Goal: Task Accomplishment & Management: Use online tool/utility

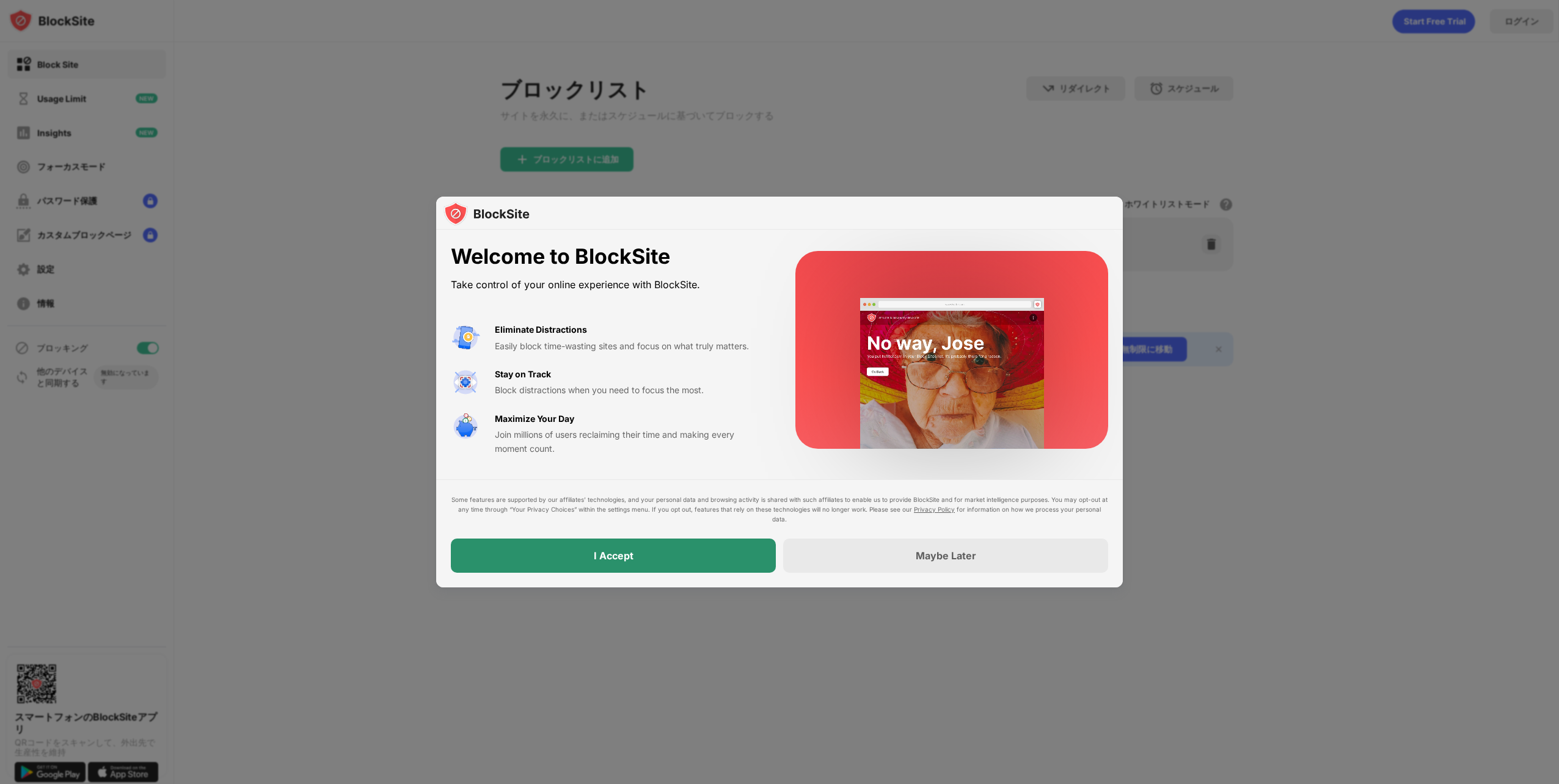
click at [701, 549] on div "I Accept" at bounding box center [614, 556] width 325 height 34
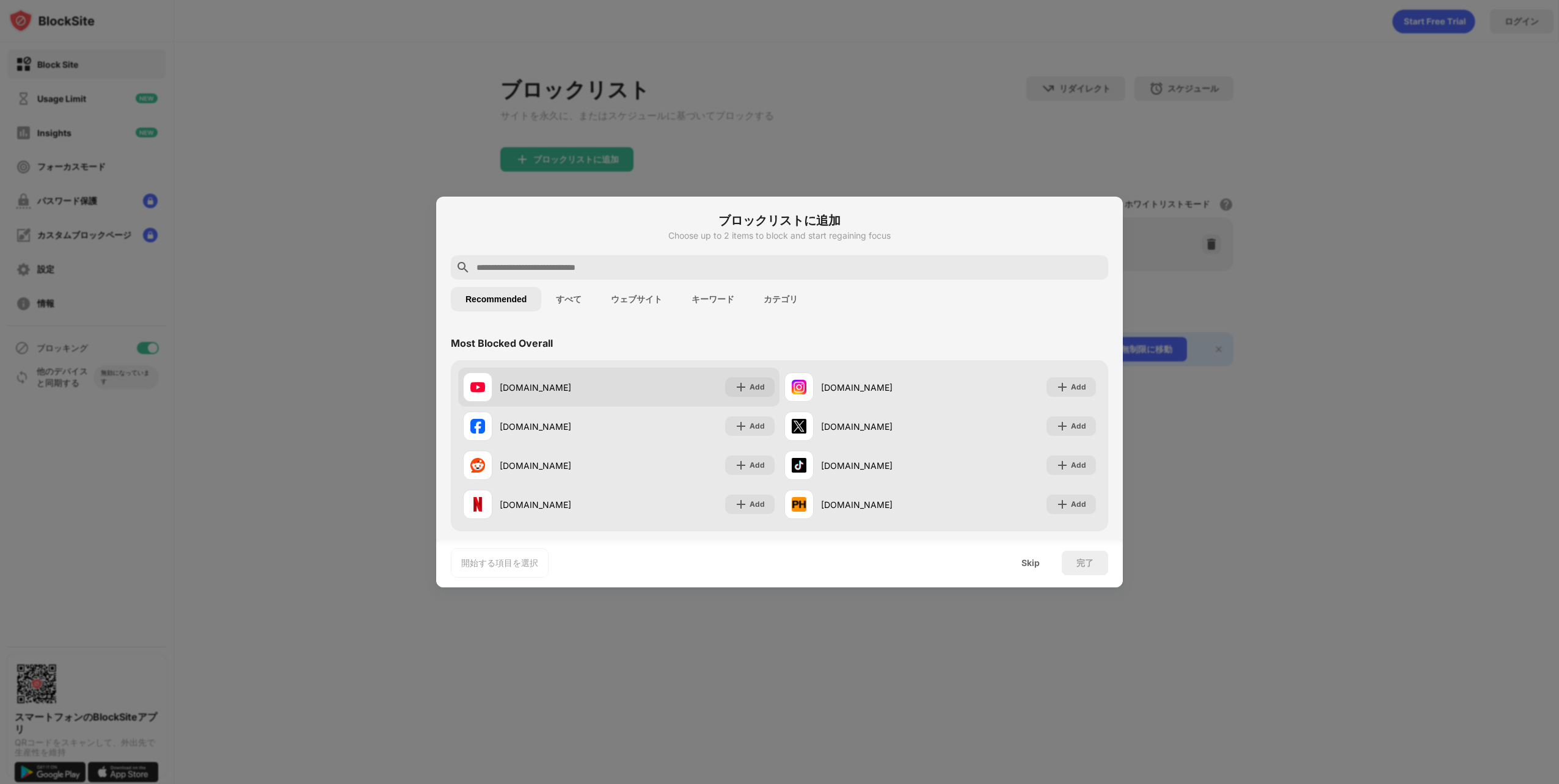
click at [743, 377] on div "[DOMAIN_NAME] Add" at bounding box center [619, 388] width 322 height 39
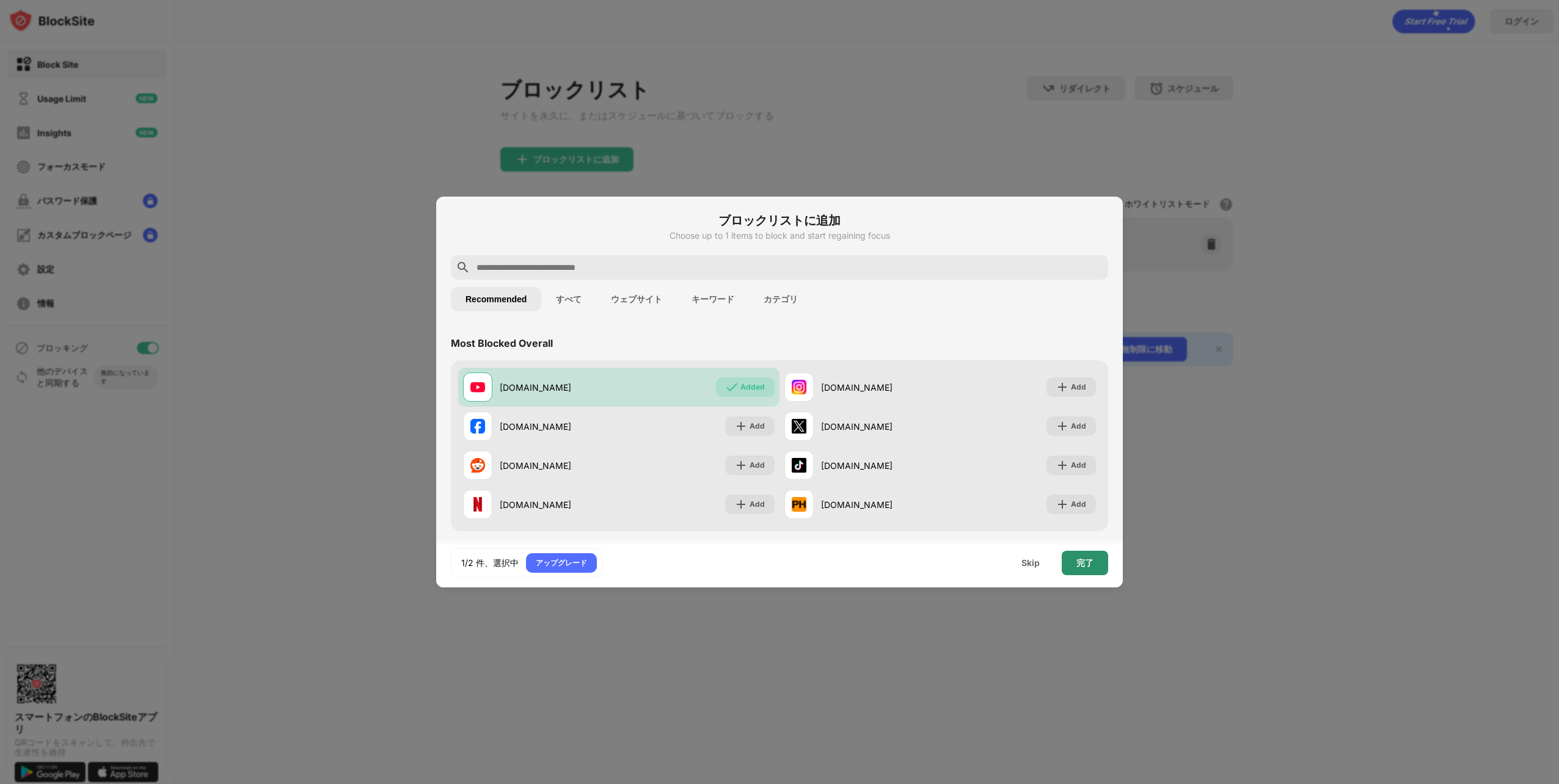
click at [1073, 558] on div "完了" at bounding box center [1085, 563] width 46 height 25
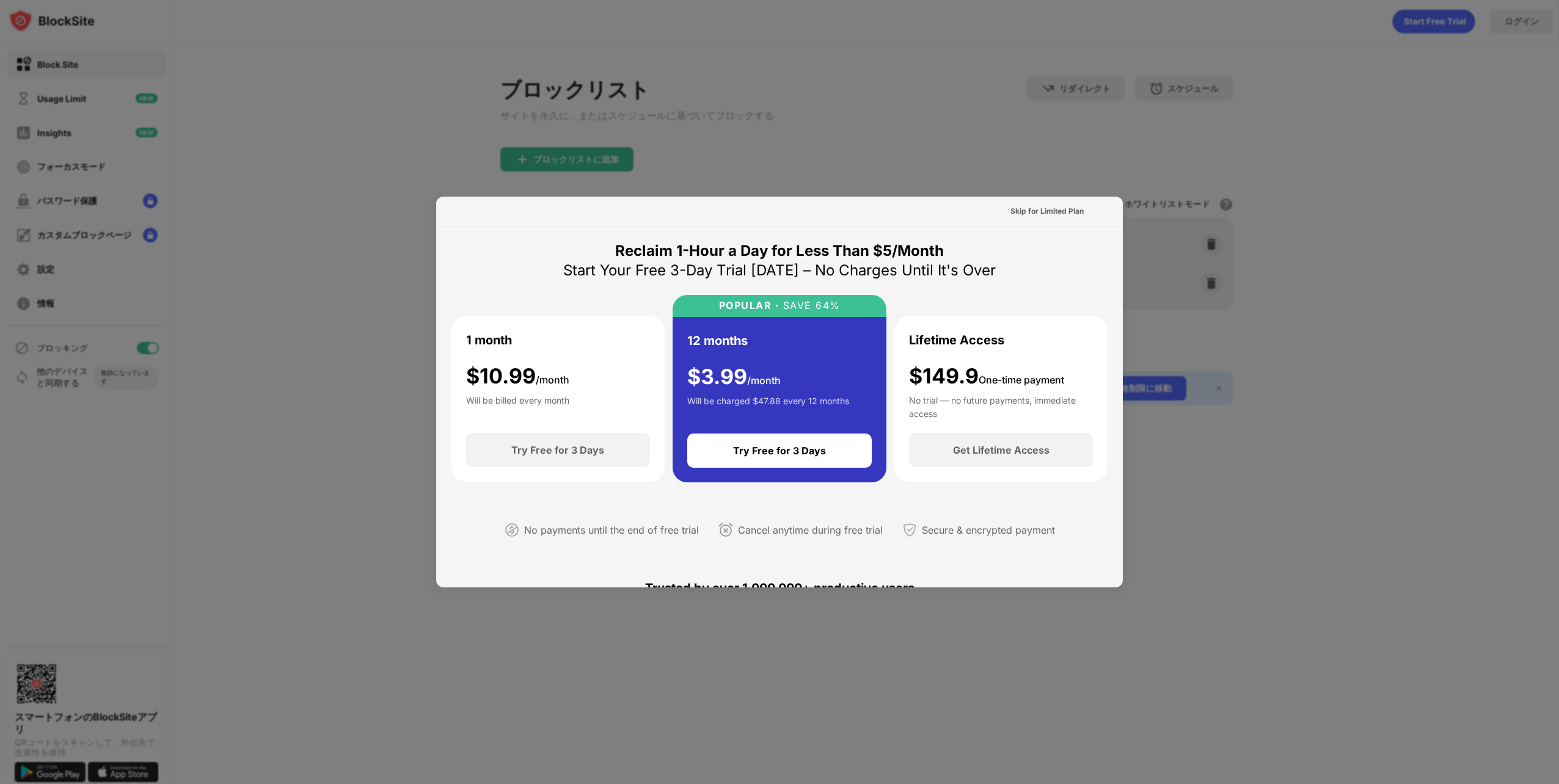
drag, startPoint x: 607, startPoint y: 251, endPoint x: 771, endPoint y: 259, distance: 164.2
click at [772, 259] on div "Reclaim 1-Hour a Day for Less Than $5/Month Start Your Free 3-Day Trial [DATE] …" at bounding box center [779, 261] width 433 height 39
click at [1074, 206] on div "Skip for Limited Plan" at bounding box center [1047, 211] width 73 height 12
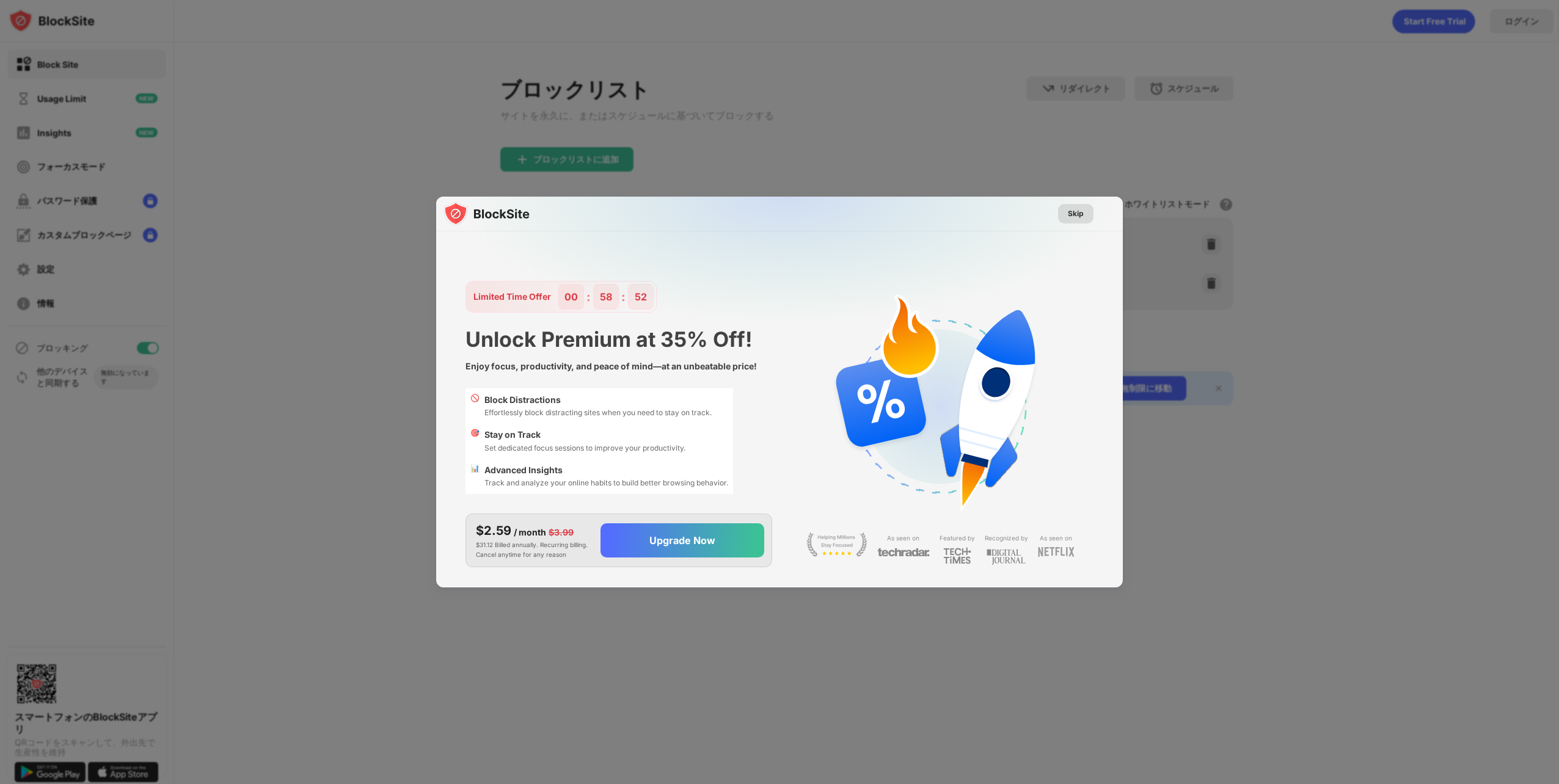
click at [1073, 219] on div "Skip" at bounding box center [1075, 213] width 16 height 12
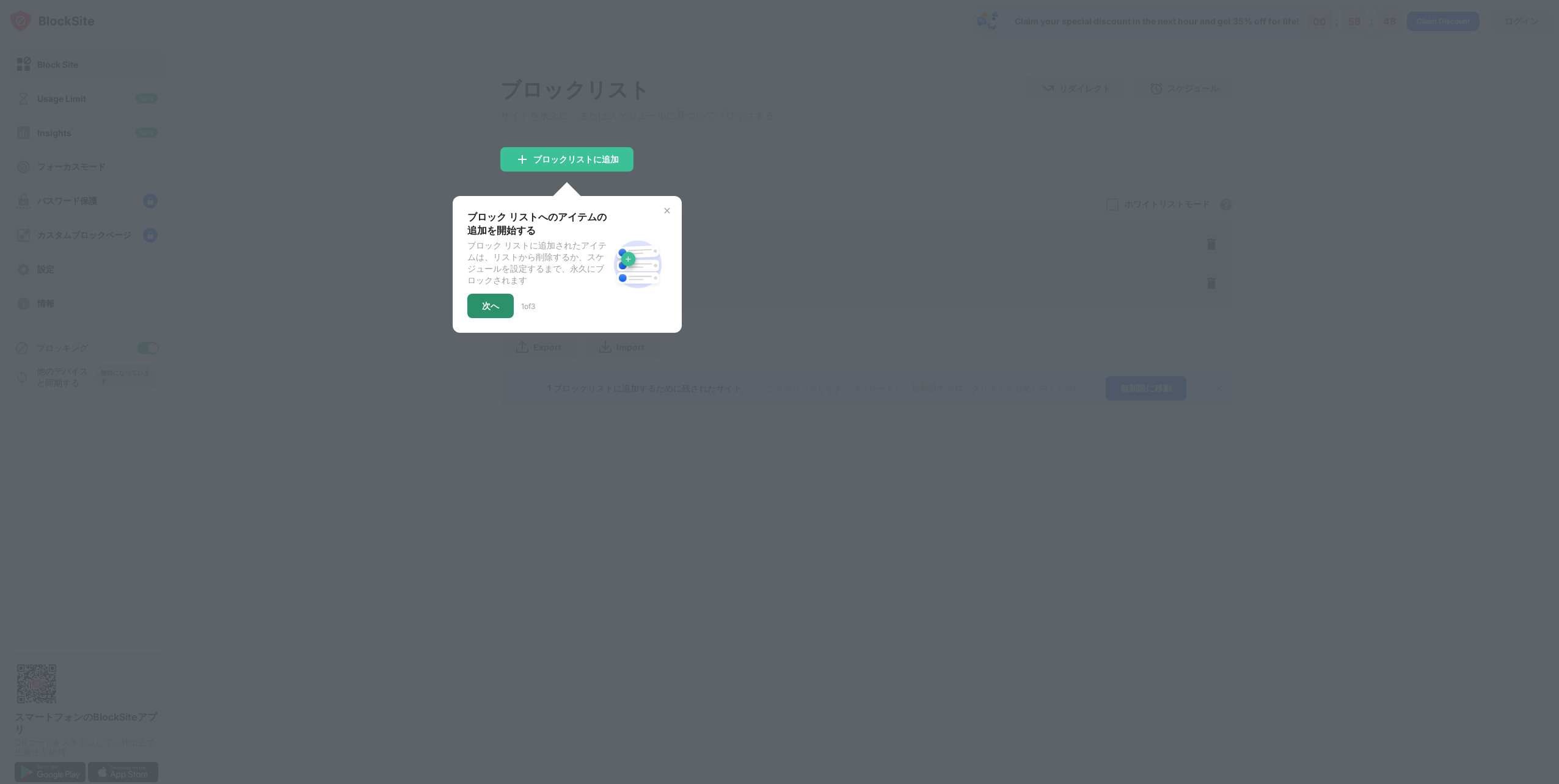
click at [482, 311] on div "次へ" at bounding box center [491, 306] width 17 height 10
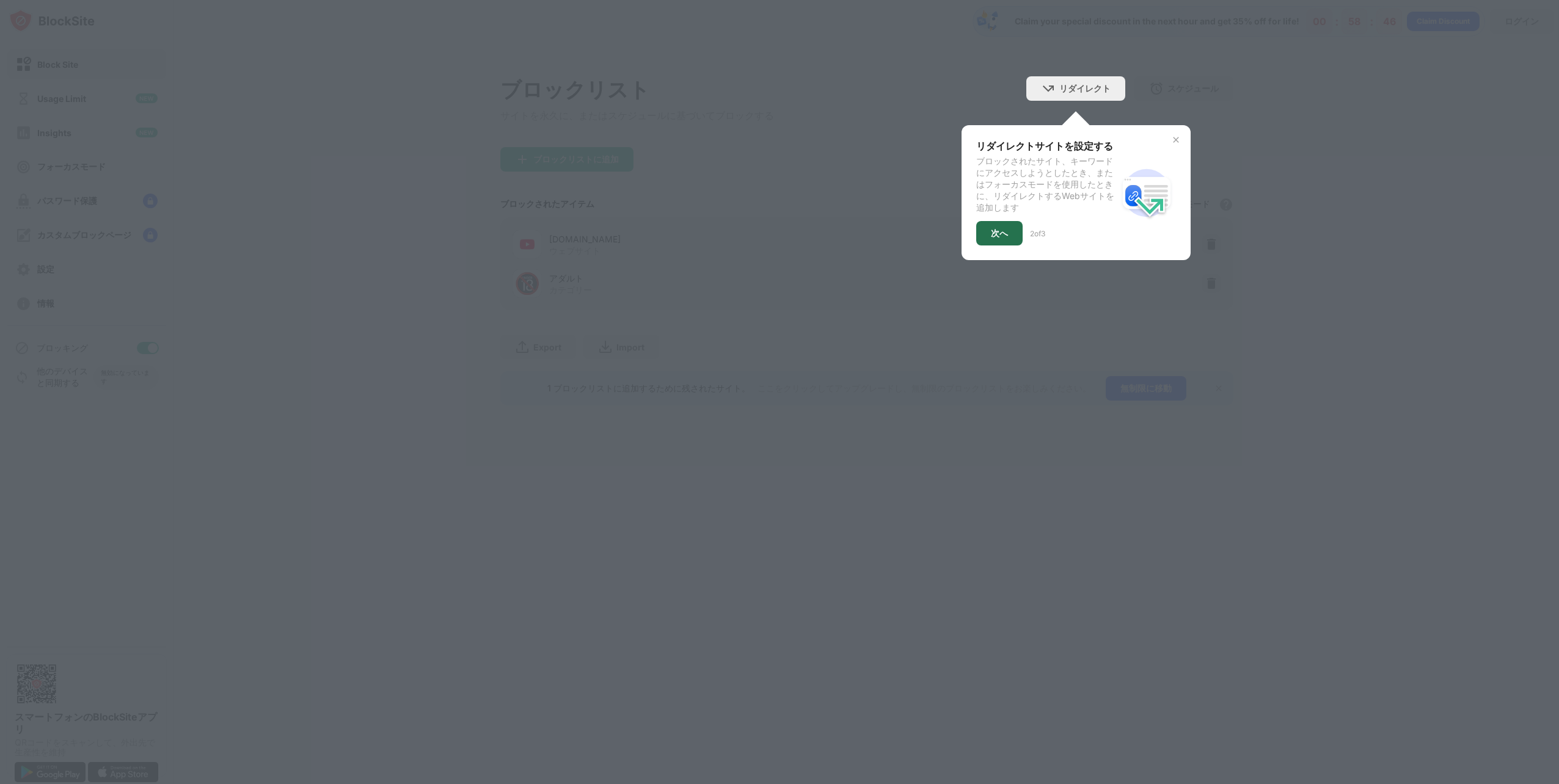
click at [995, 233] on div "次へ" at bounding box center [999, 234] width 17 height 10
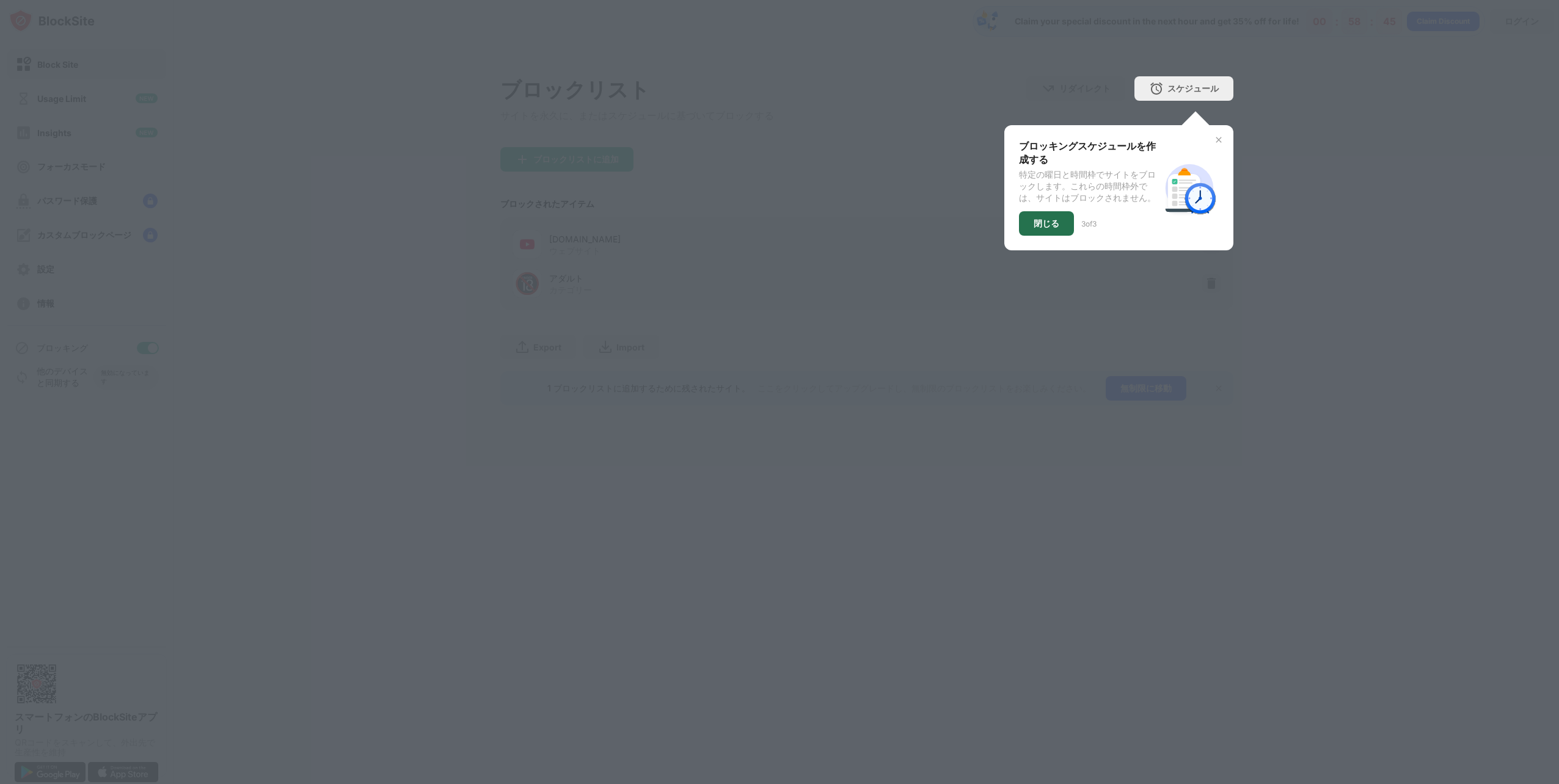
click at [1021, 230] on div "閉じる" at bounding box center [1047, 223] width 55 height 25
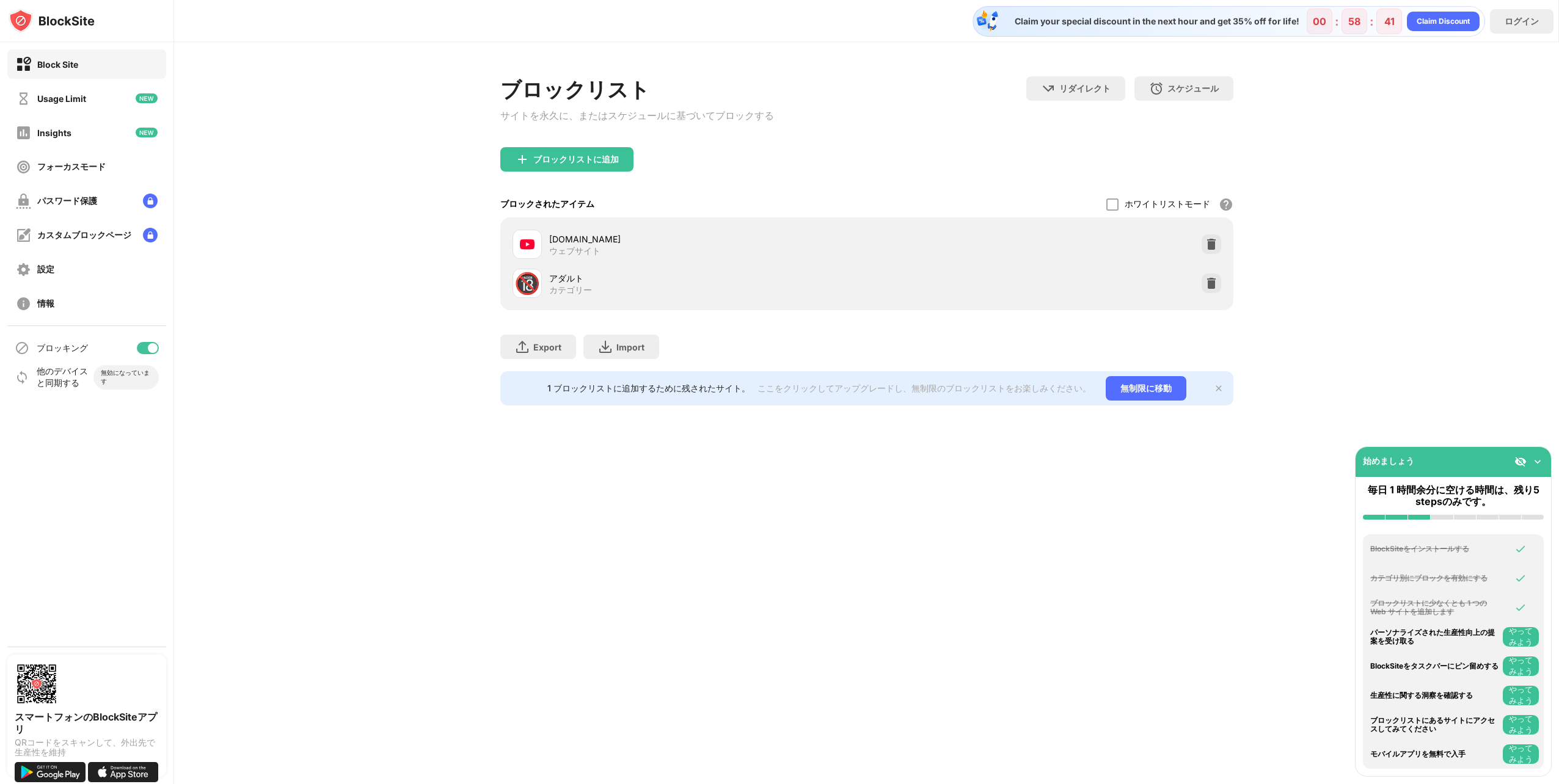
click at [446, 326] on div "ブロックリスト サイトを永久に、またはスケジュールに基づいてブロックする リダイレクト クリックしてリダイレクトのウェブサイトを設定する スケジュール ブロッ…" at bounding box center [866, 241] width 1385 height 398
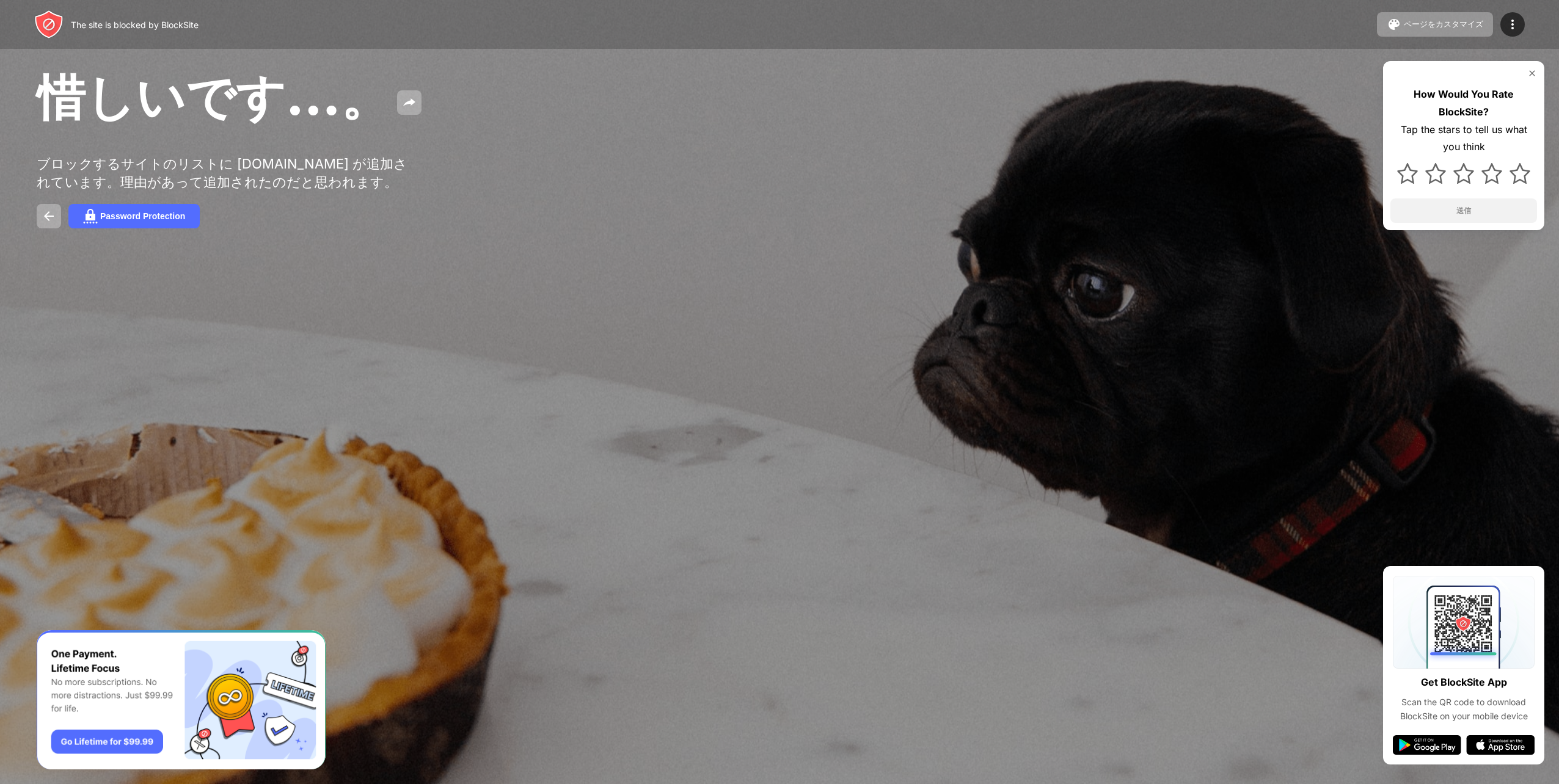
click at [947, 177] on div "惜しいです…。 ブロックするサイトのリストに youtube.com が追加されています。理由があって追加されたのだと思われます。 Password Prot…" at bounding box center [779, 147] width 1559 height 294
